Goal: Use online tool/utility: Use online tool/utility

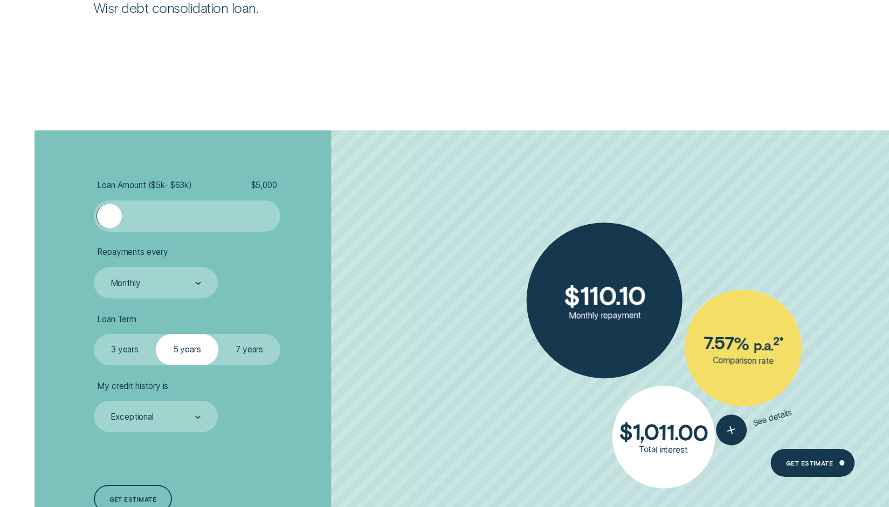
scroll to position [2235, 0]
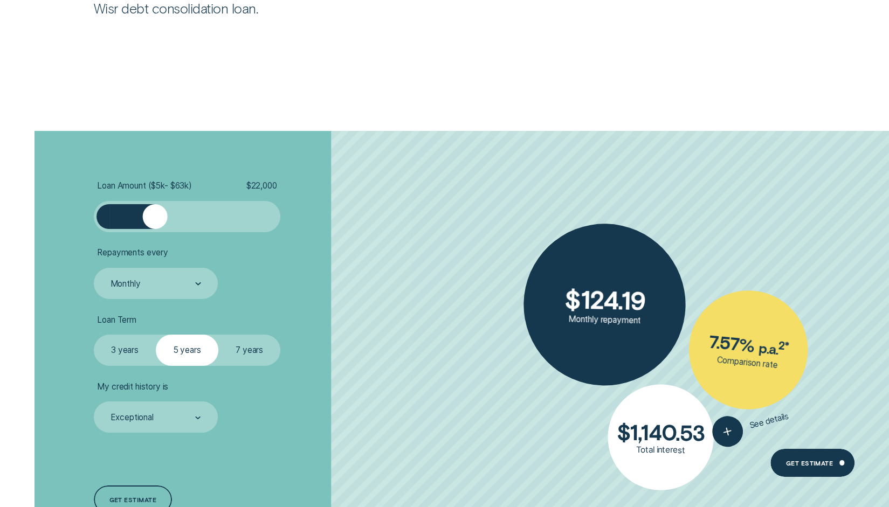
drag, startPoint x: 115, startPoint y: 209, endPoint x: 154, endPoint y: 218, distance: 39.4
click at [154, 218] on div at bounding box center [154, 216] width 25 height 25
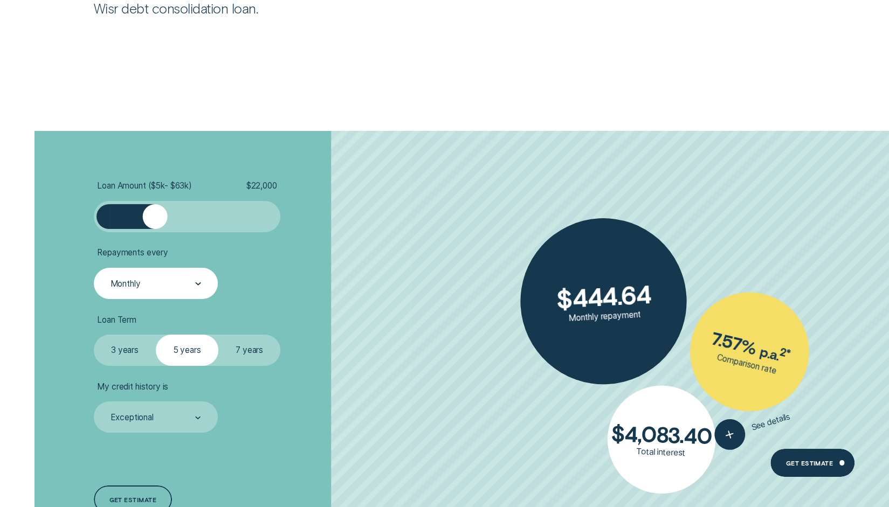
click at [203, 281] on div "Monthly" at bounding box center [156, 283] width 124 height 31
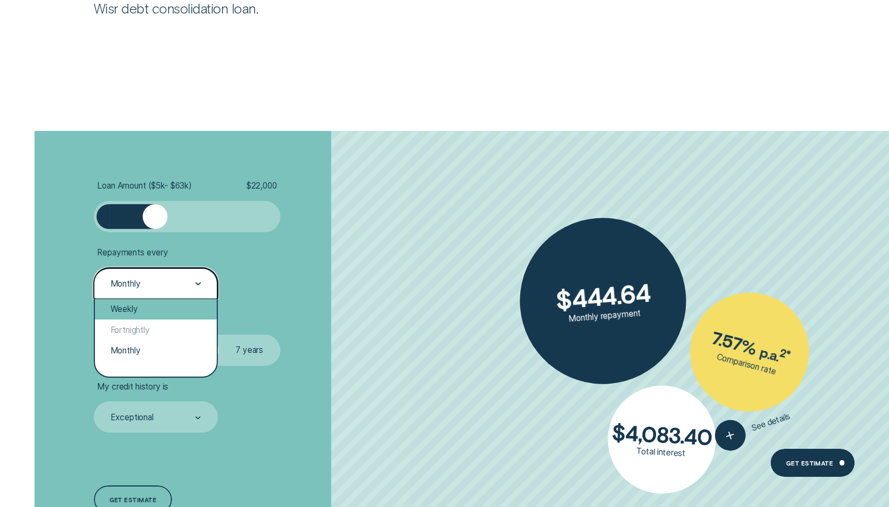
click at [139, 313] on div "Weekly" at bounding box center [156, 309] width 122 height 21
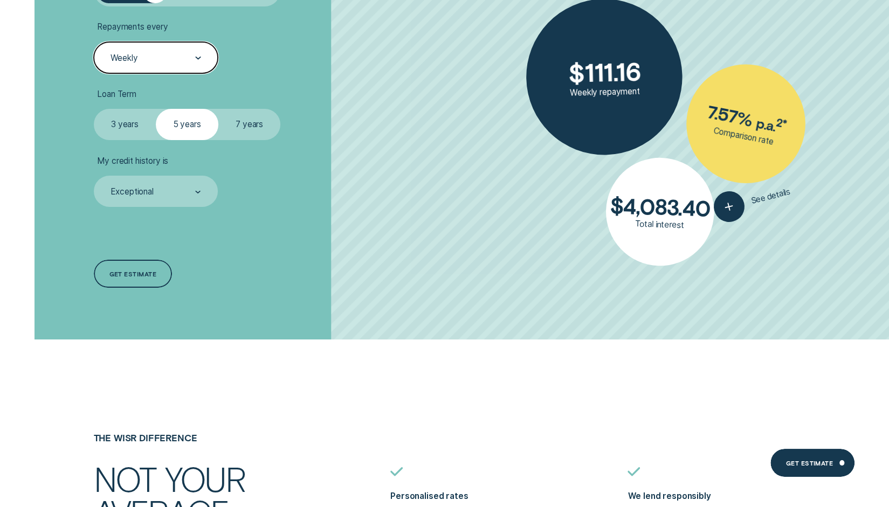
scroll to position [2461, 0]
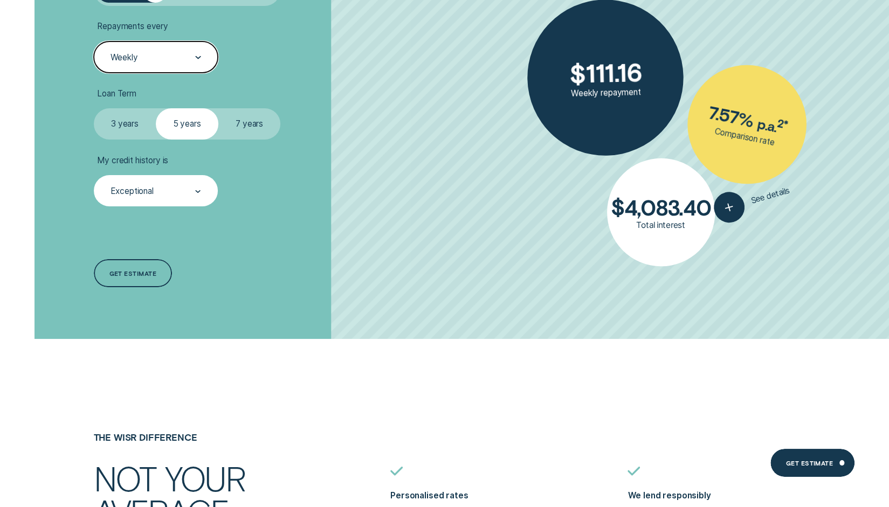
click at [180, 197] on div "Exceptional" at bounding box center [155, 191] width 92 height 12
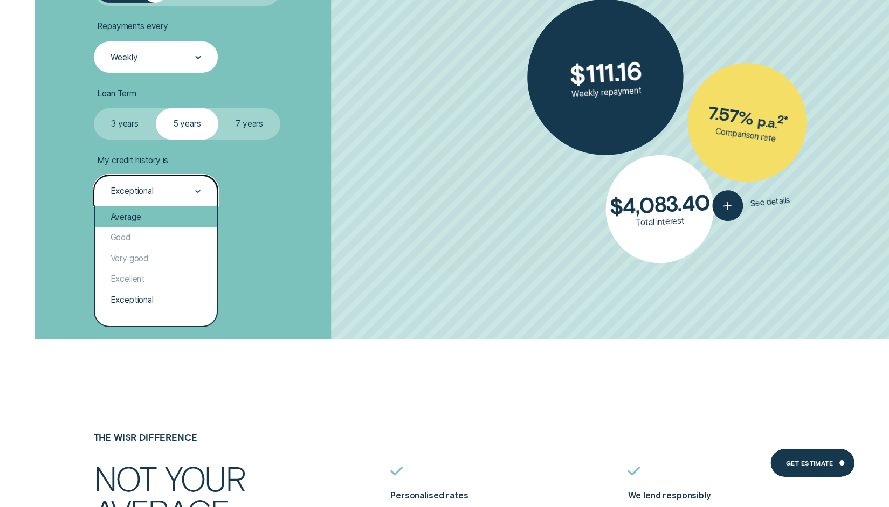
click at [145, 218] on div "Average" at bounding box center [156, 217] width 122 height 21
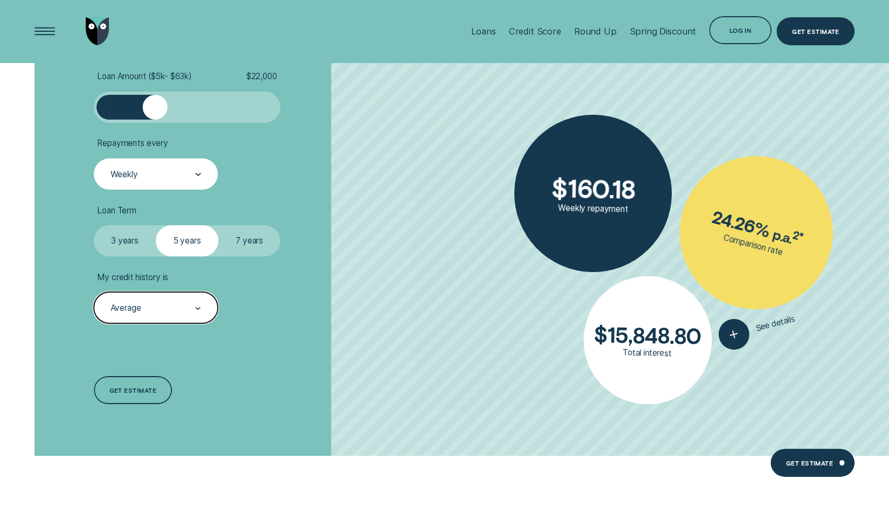
scroll to position [2342, 0]
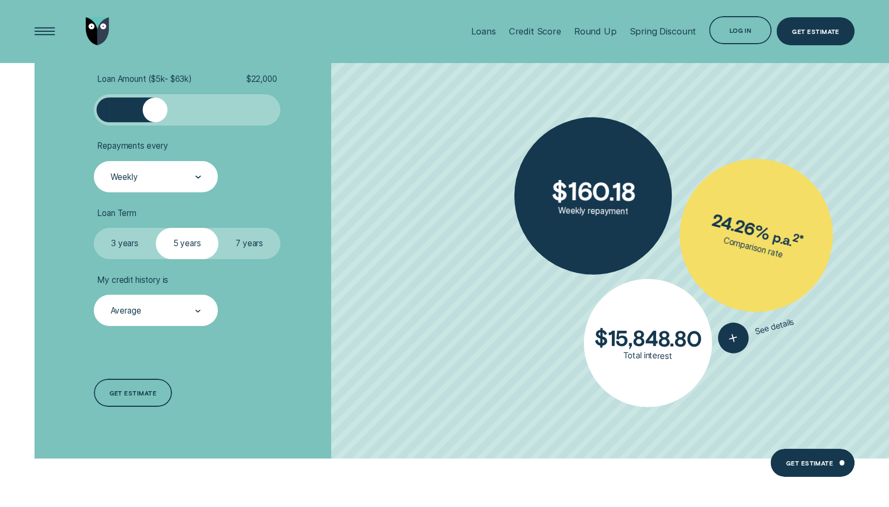
click at [242, 247] on label "7 years" at bounding box center [249, 243] width 63 height 31
click at [218, 228] on input "7 years" at bounding box center [218, 228] width 0 height 0
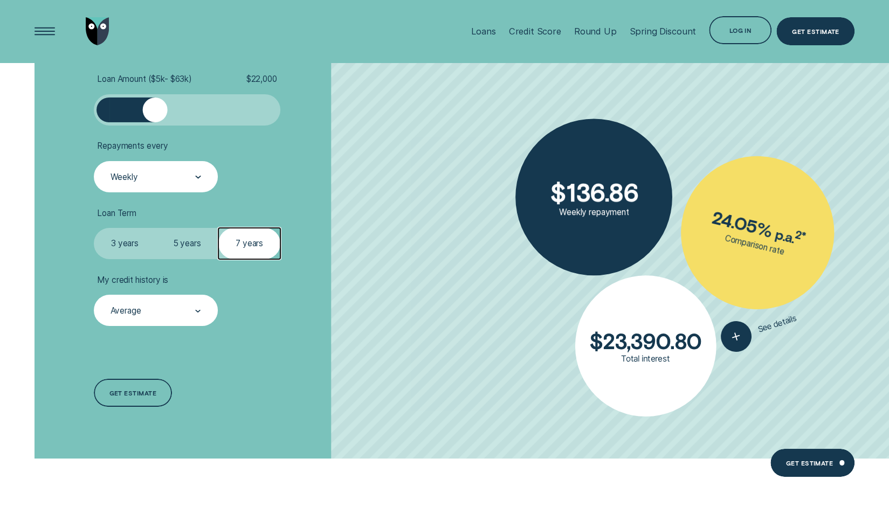
click at [191, 232] on label "5 years" at bounding box center [187, 243] width 63 height 31
click at [156, 228] on input "5 years" at bounding box center [156, 228] width 0 height 0
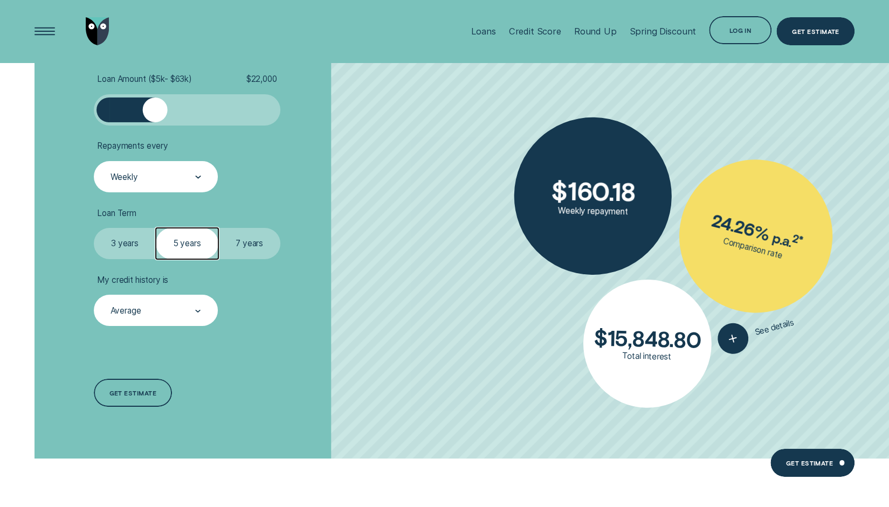
click at [137, 241] on label "3 years" at bounding box center [125, 243] width 63 height 31
click at [94, 228] on input "3 years" at bounding box center [94, 228] width 0 height 0
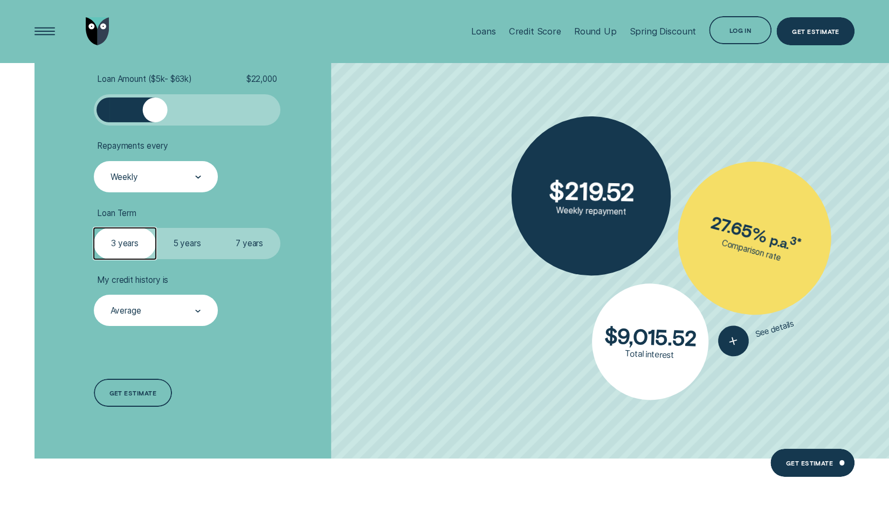
click at [170, 233] on label "5 years" at bounding box center [187, 243] width 63 height 31
click at [156, 228] on input "5 years" at bounding box center [156, 228] width 0 height 0
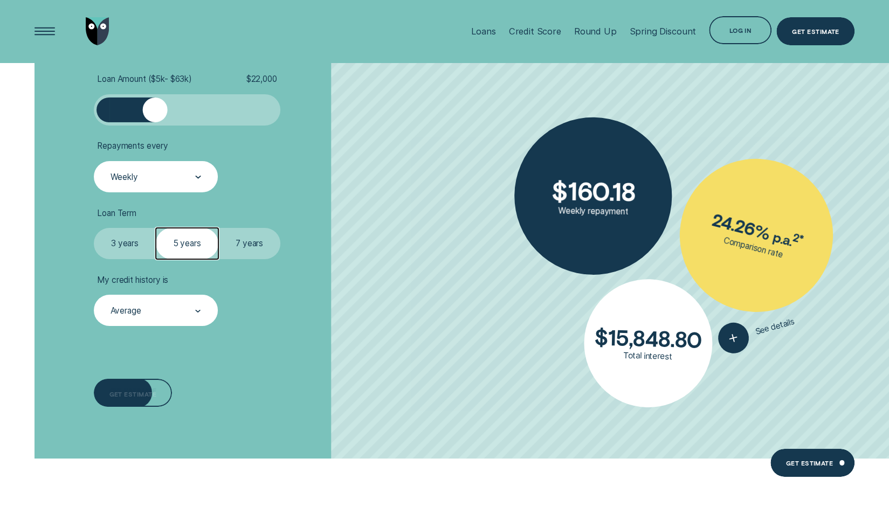
click at [138, 386] on div "Get estimate" at bounding box center [133, 393] width 78 height 28
